Goal: Task Accomplishment & Management: Complete application form

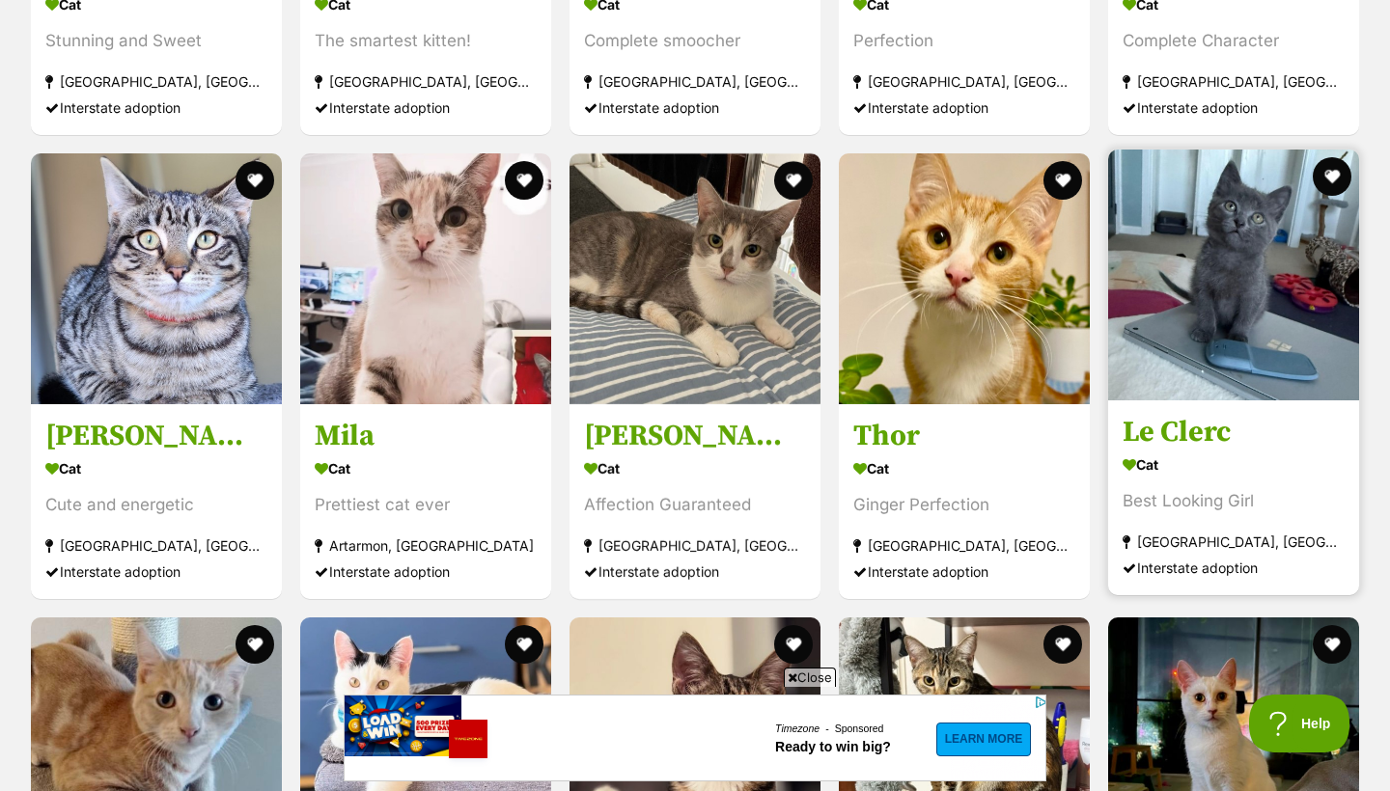
click at [1275, 316] on img at bounding box center [1233, 275] width 251 height 251
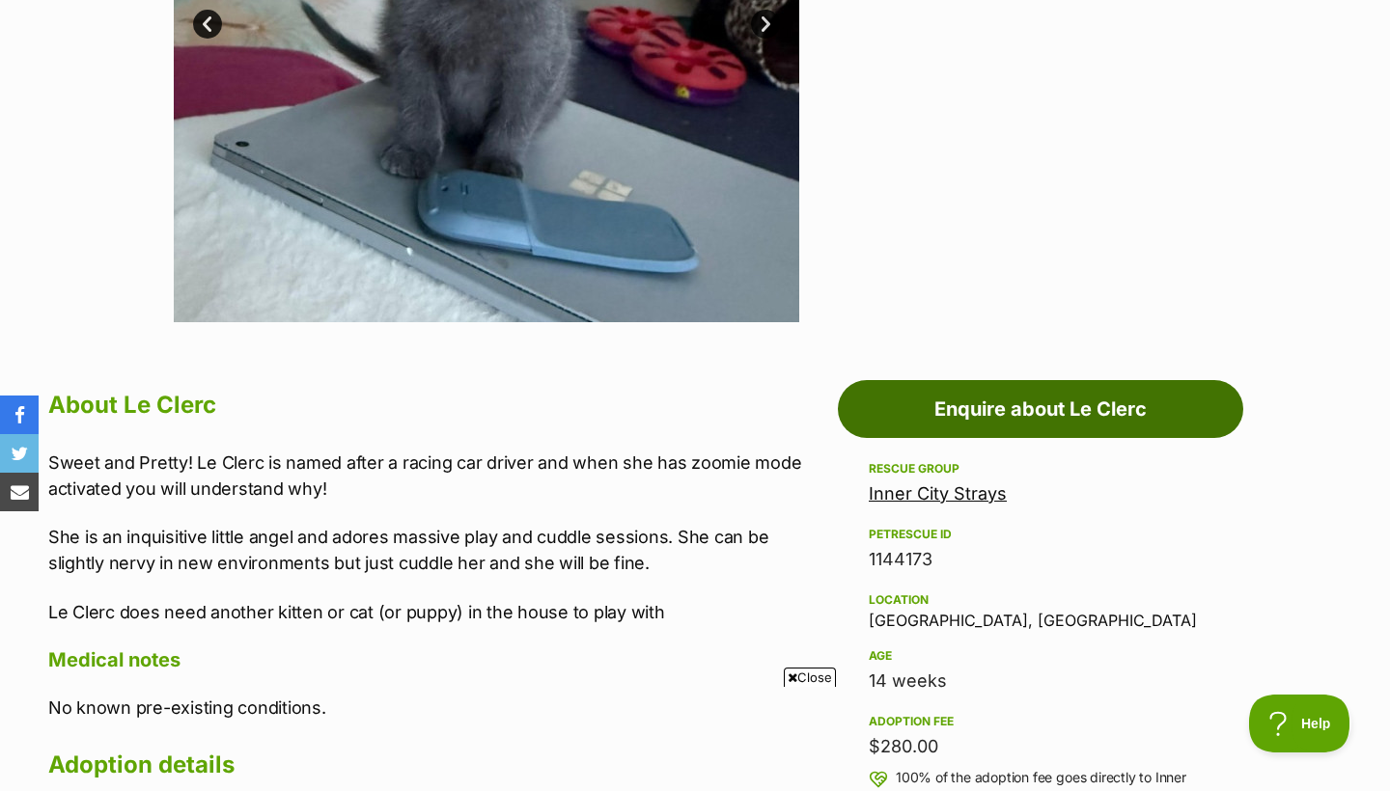
click at [1026, 398] on link "Enquire about Le Clerc" at bounding box center [1040, 409] width 405 height 58
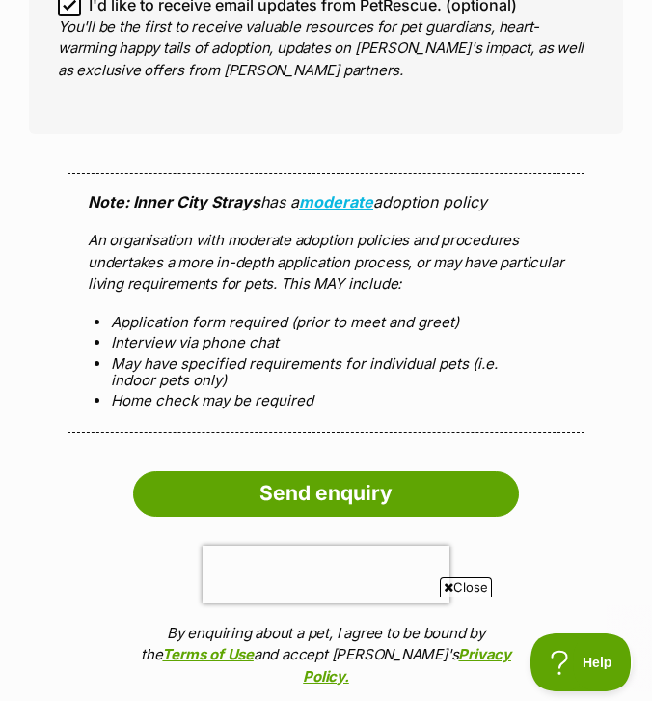
scroll to position [1959, 0]
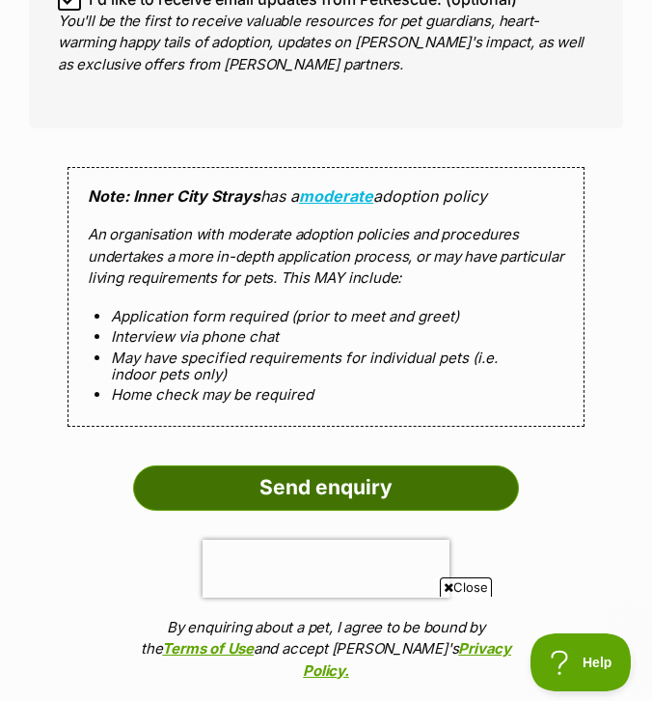
click at [301, 465] on input "Send enquiry" at bounding box center [326, 487] width 386 height 44
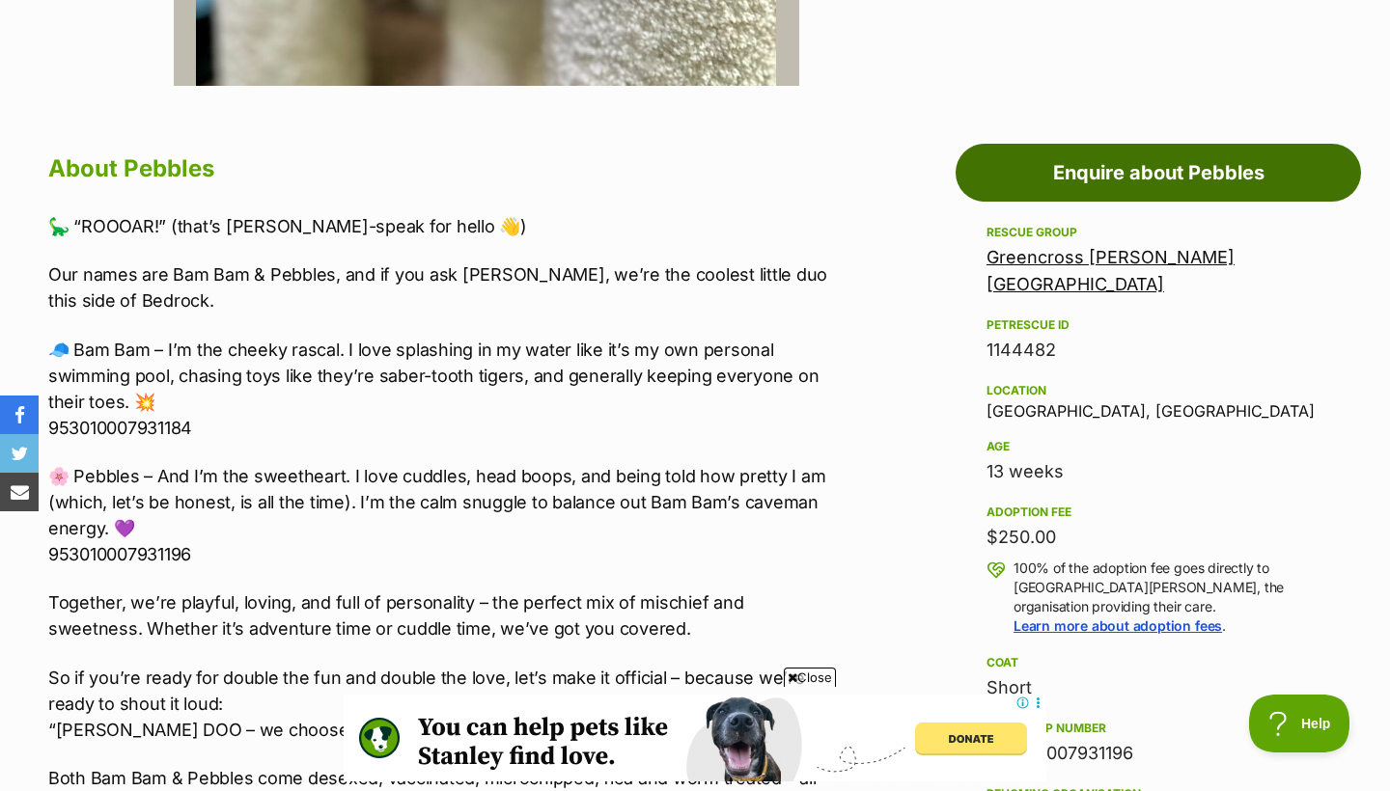
click at [1003, 167] on link "Enquire about Pebbles" at bounding box center [1157, 173] width 405 height 58
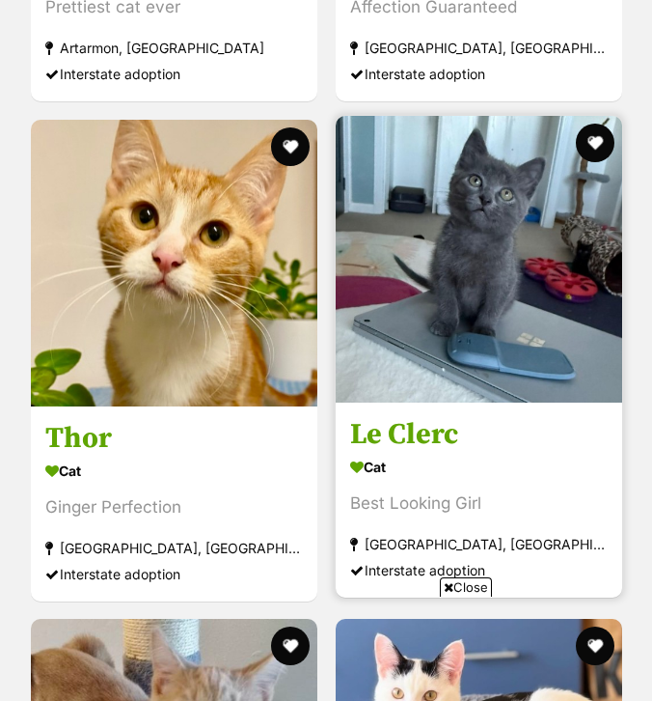
scroll to position [3946, 0]
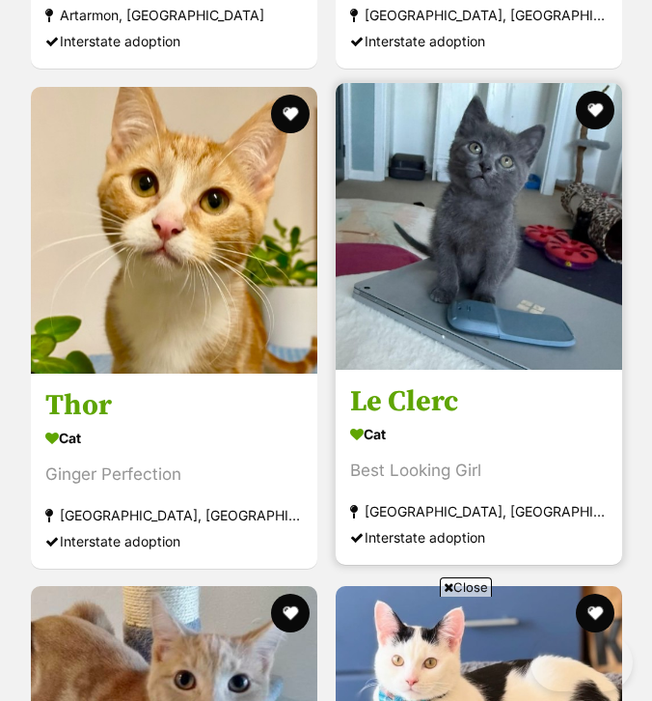
click at [456, 296] on img at bounding box center [479, 226] width 287 height 287
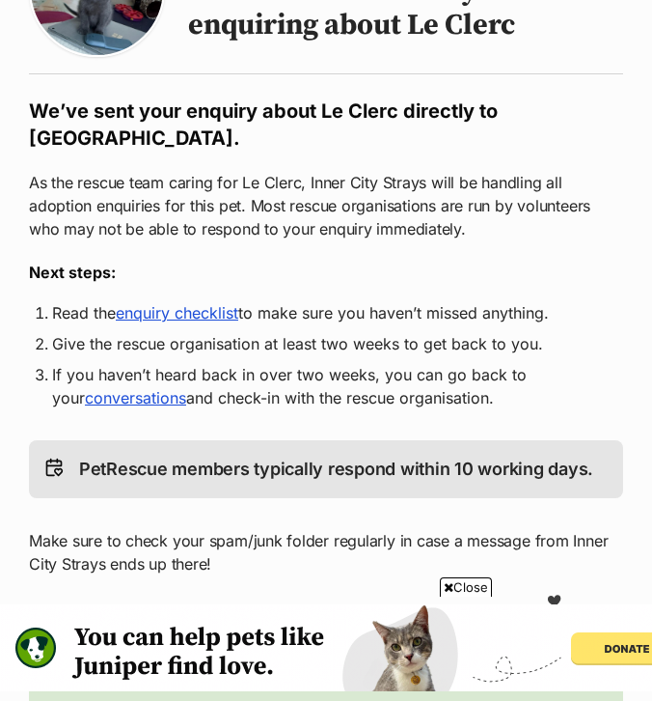
scroll to position [266, 0]
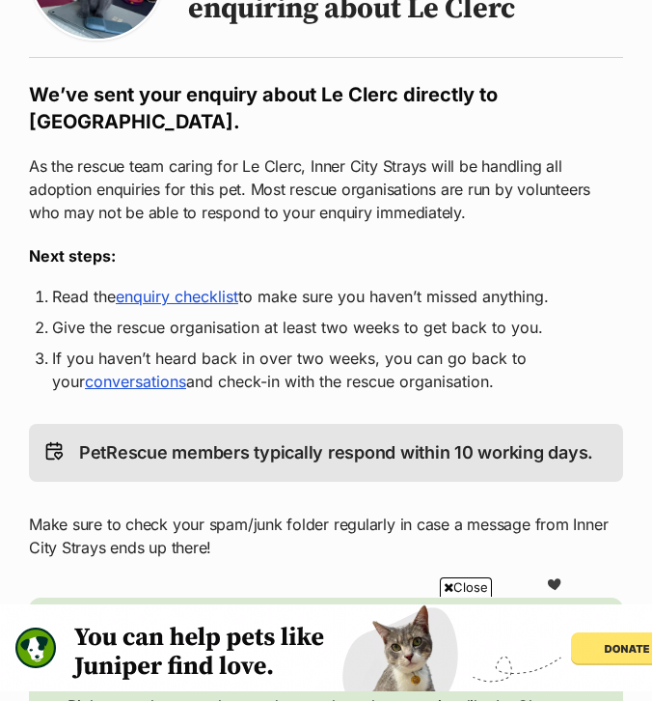
click at [442, 529] on p "Make sure to check your spam/junk folder regularly in case a message from Inner…" at bounding box center [326, 535] width 595 height 46
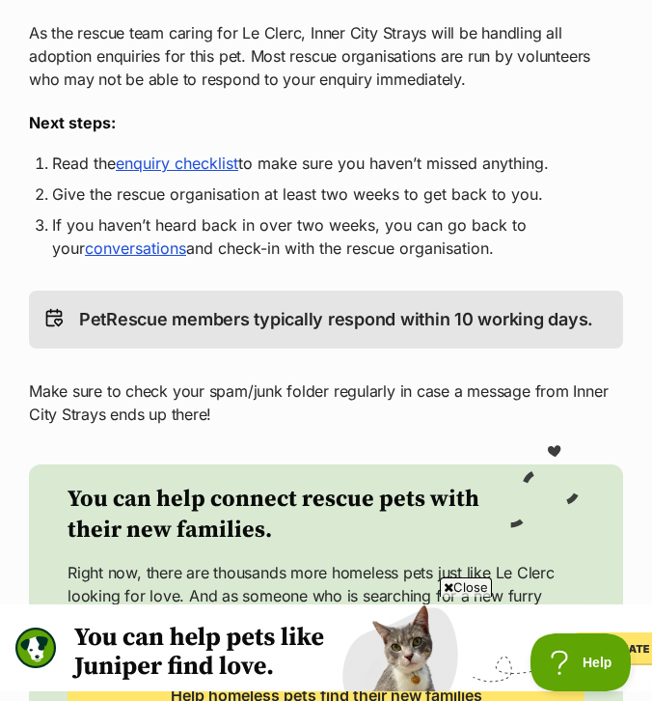
scroll to position [403, 0]
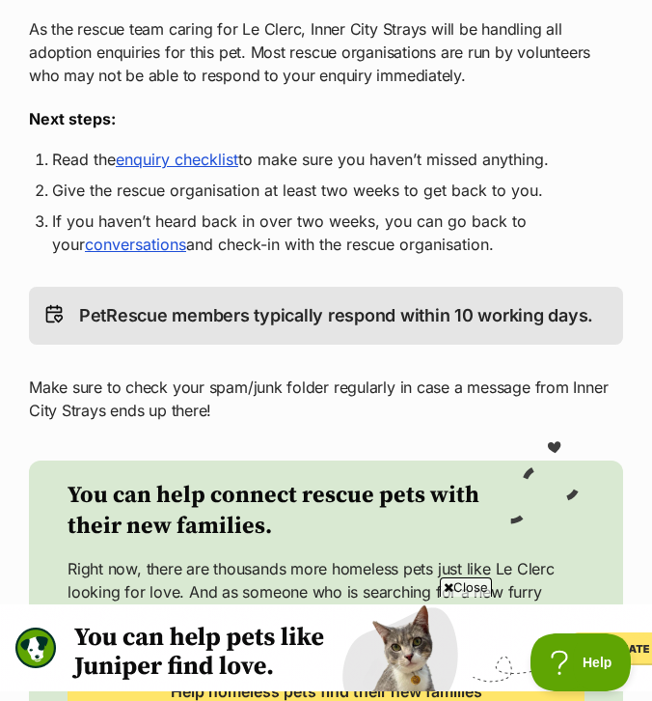
click at [207, 166] on link "enquiry checklist" at bounding box center [177, 159] width 123 height 19
